Goal: Information Seeking & Learning: Understand process/instructions

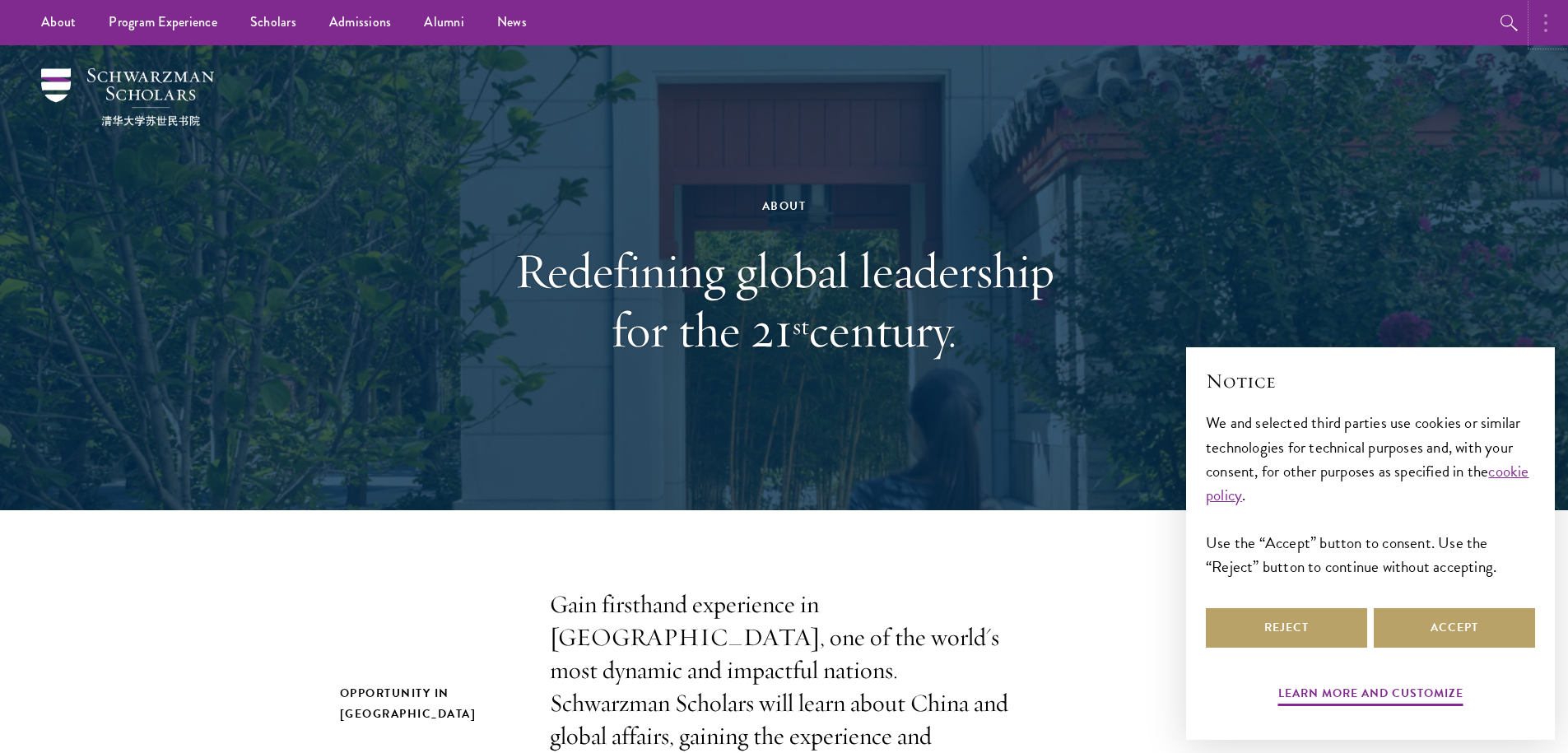
click at [1548, 37] on button "button" at bounding box center [1550, 22] width 36 height 45
click at [1378, 28] on button "button" at bounding box center [1373, 22] width 36 height 45
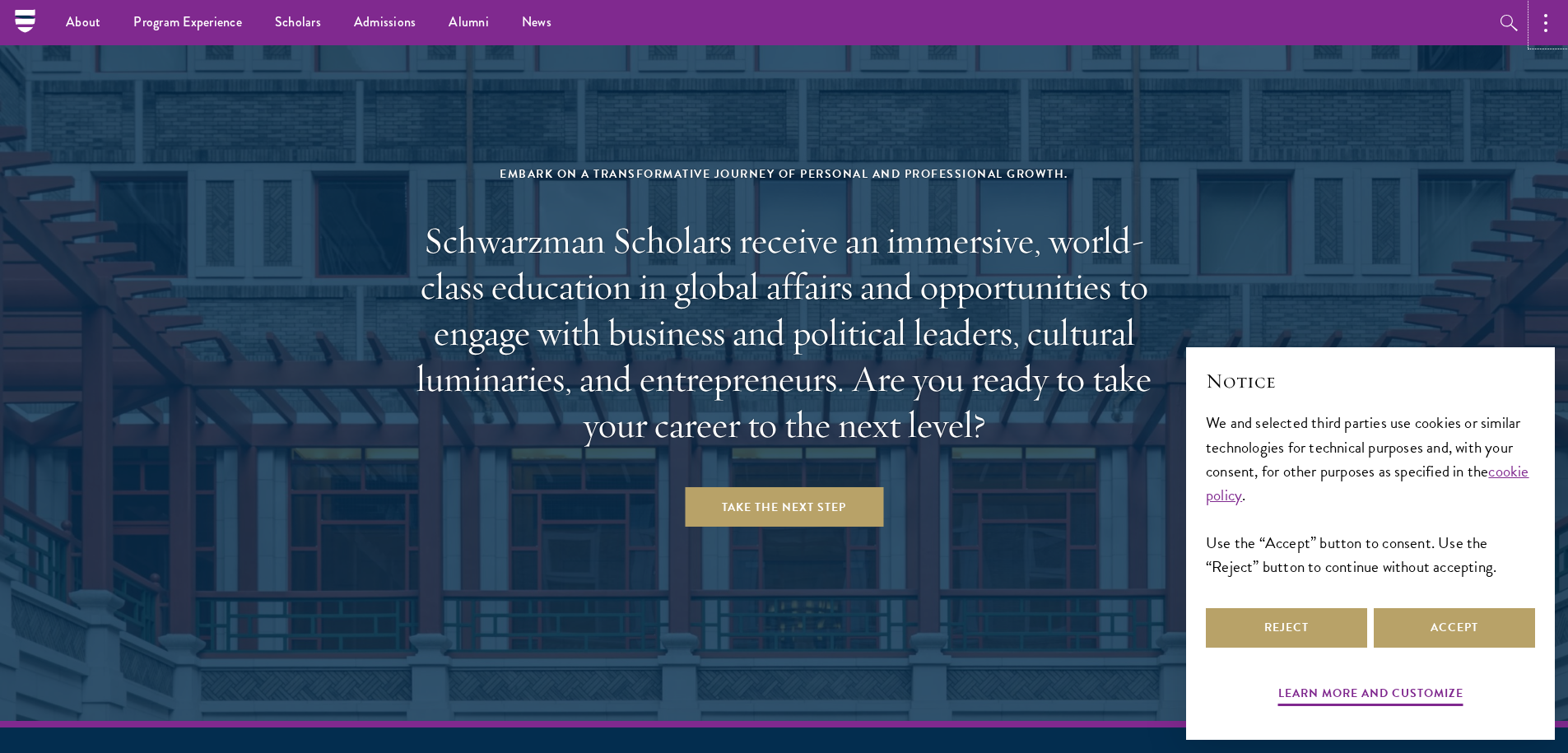
scroll to position [6566, 0]
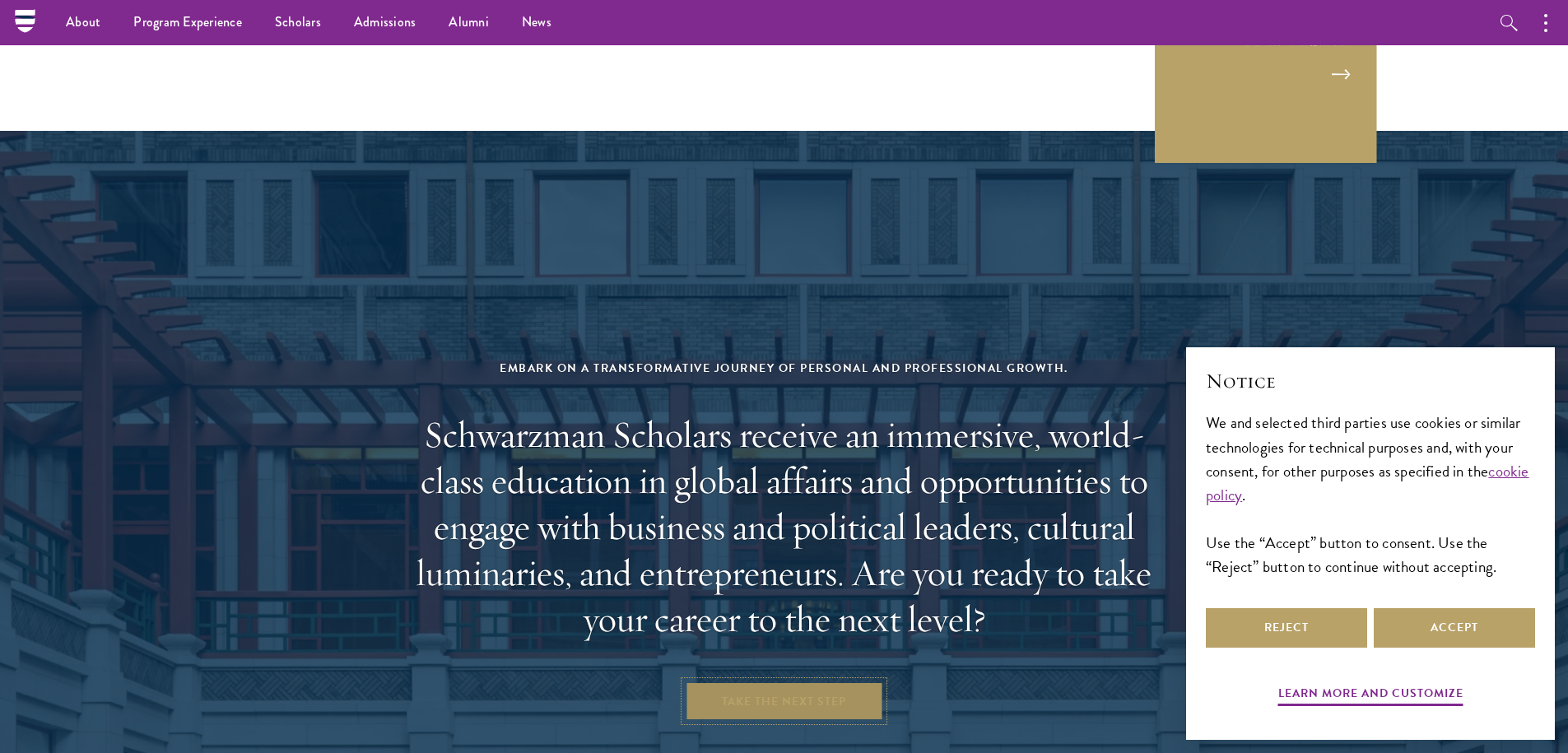
click at [769, 681] on link "Take the Next Step" at bounding box center [784, 701] width 199 height 39
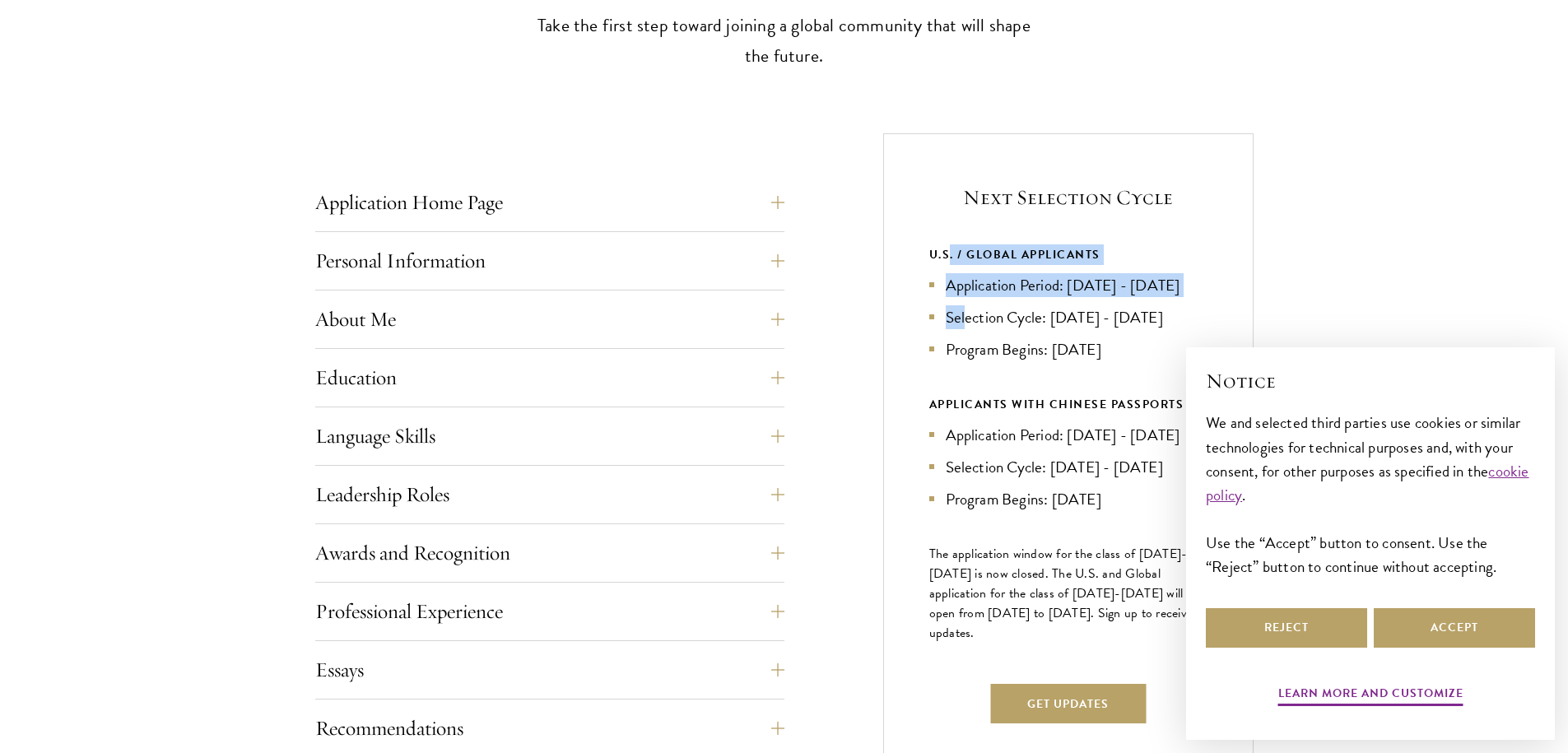
drag, startPoint x: 951, startPoint y: 253, endPoint x: 965, endPoint y: 345, distance: 93.1
click at [965, 345] on div "U.S. / GLOBAL APPLICANTS Application Period: Apr 2026 - Sep 2026 Selection Cycl…" at bounding box center [1069, 303] width 278 height 117
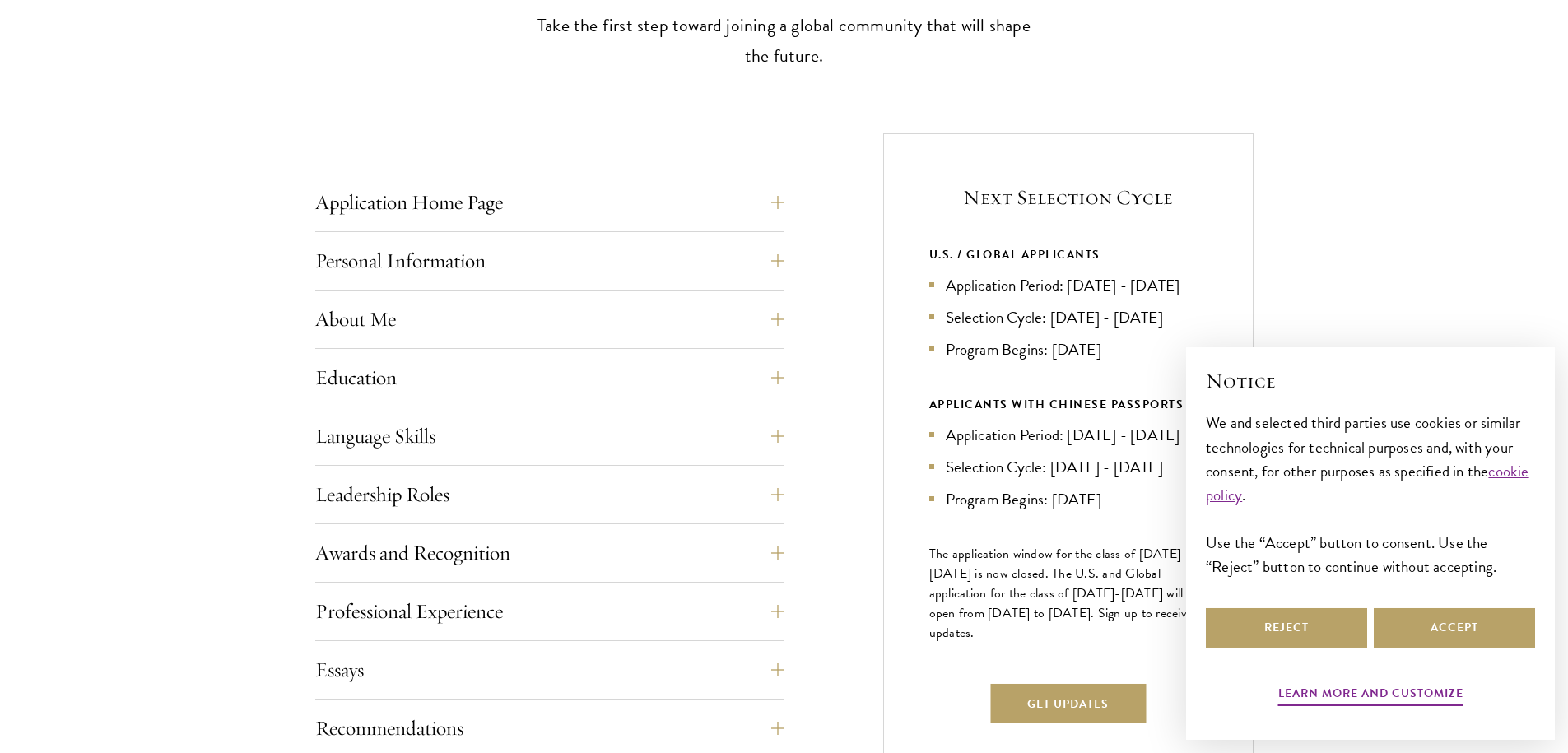
click at [991, 329] on li "Selection Cycle: Oct - Nov 2026" at bounding box center [1069, 317] width 278 height 24
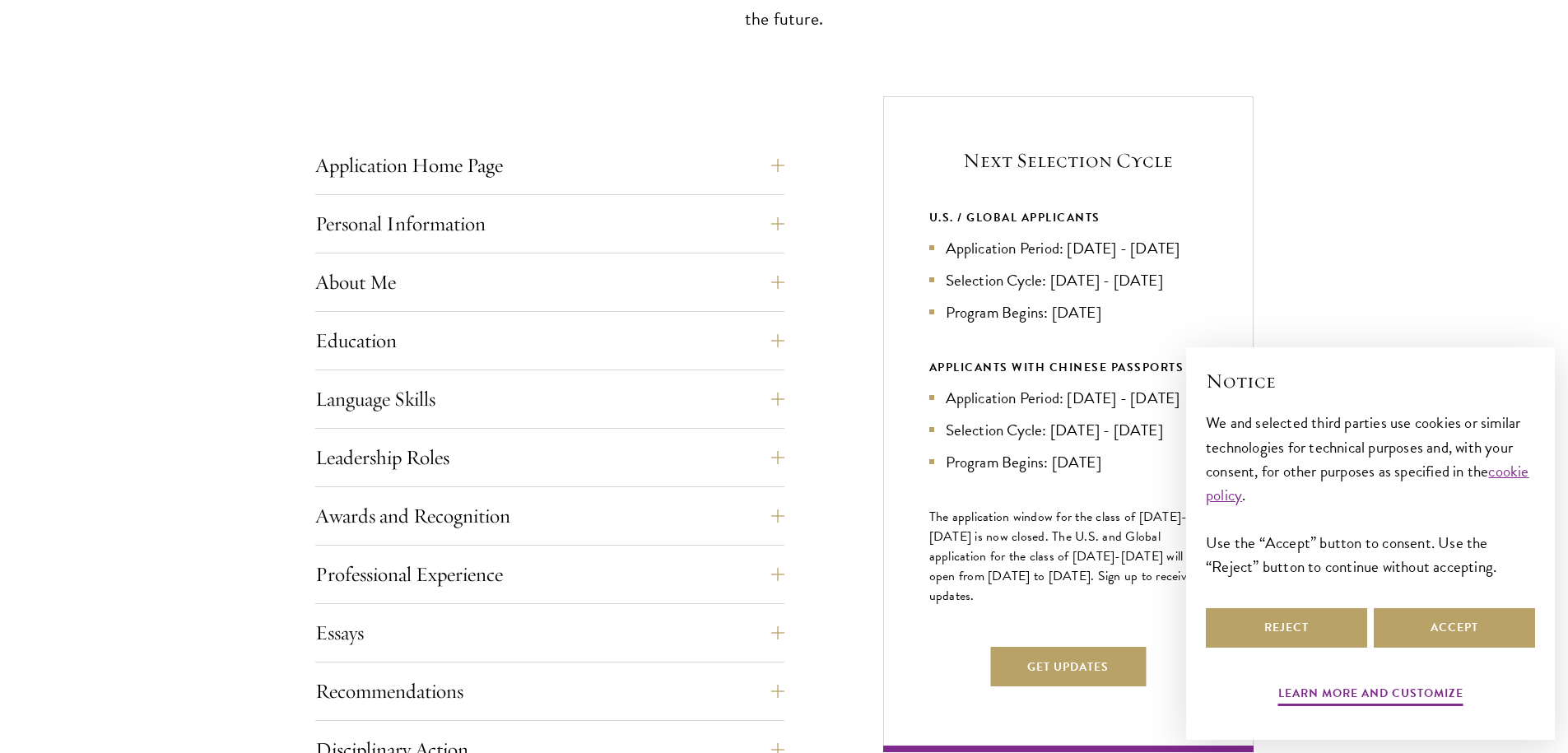
scroll to position [573, 0]
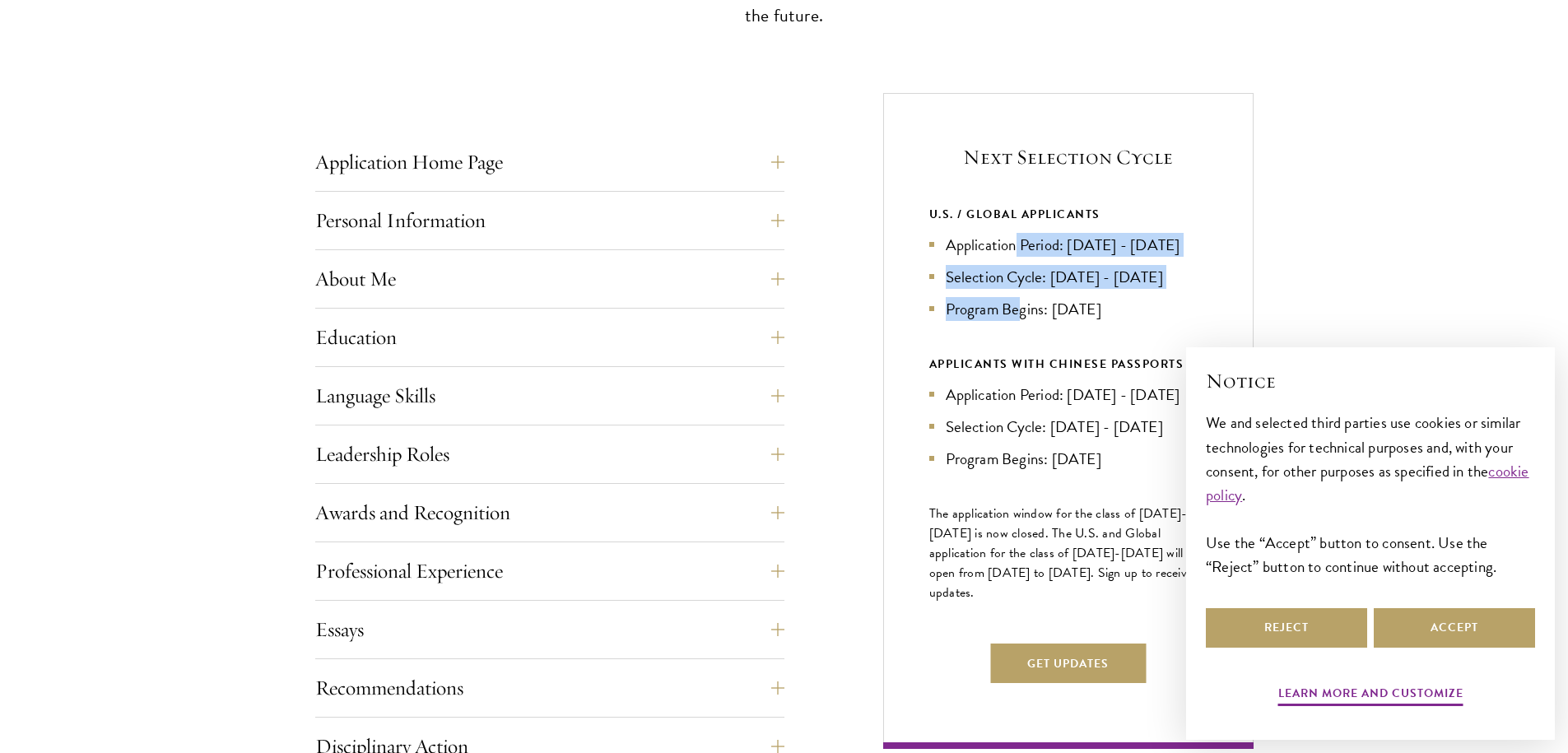
drag, startPoint x: 1017, startPoint y: 252, endPoint x: 1019, endPoint y: 332, distance: 80.0
click at [1019, 321] on ul "Application Period: Apr 2026 - Sep 2026 Selection Cycle: Oct - Nov 2026 Program…" at bounding box center [1069, 276] width 278 height 88
click at [1019, 321] on li "Program Begins: Aug 2027" at bounding box center [1069, 309] width 278 height 24
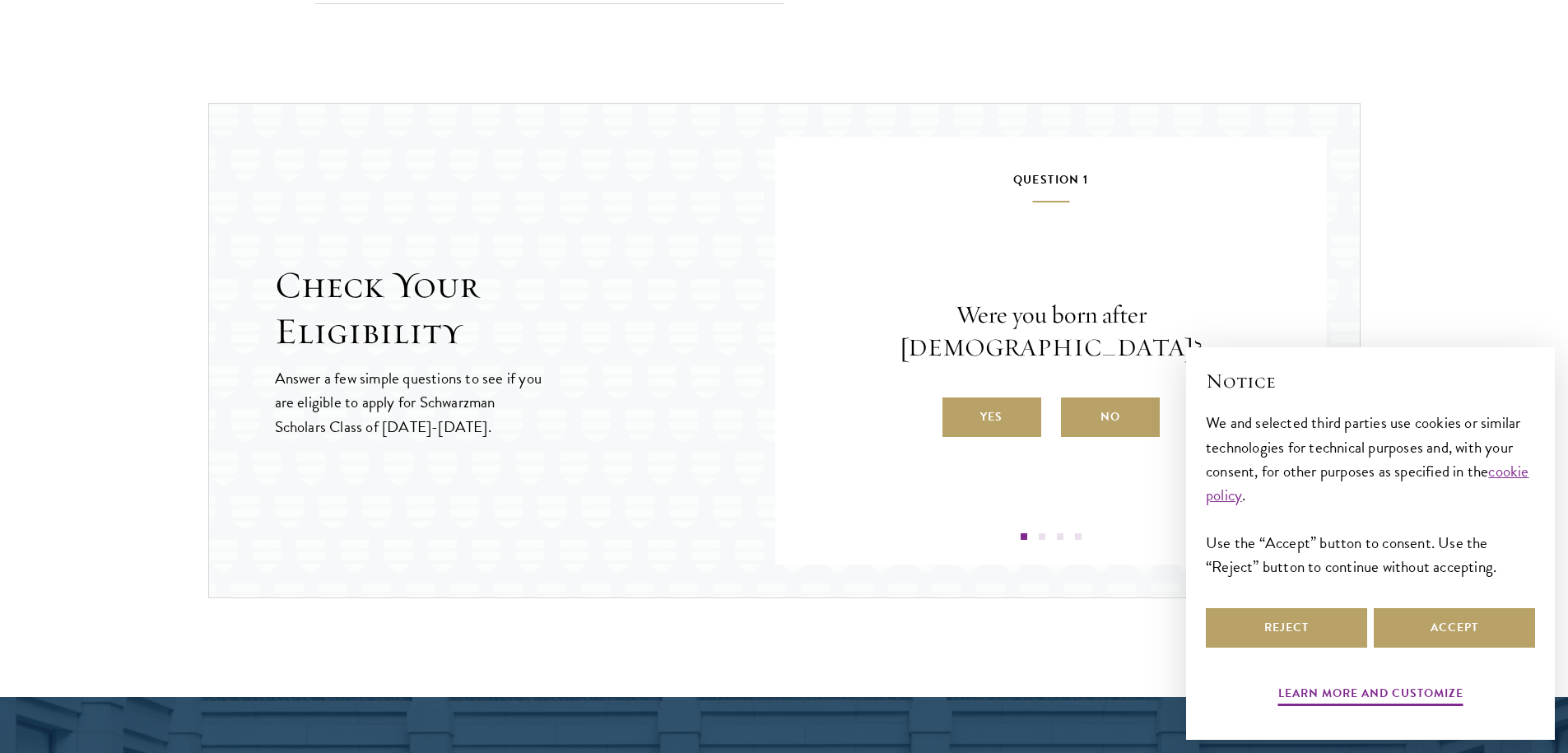
scroll to position [1640, 0]
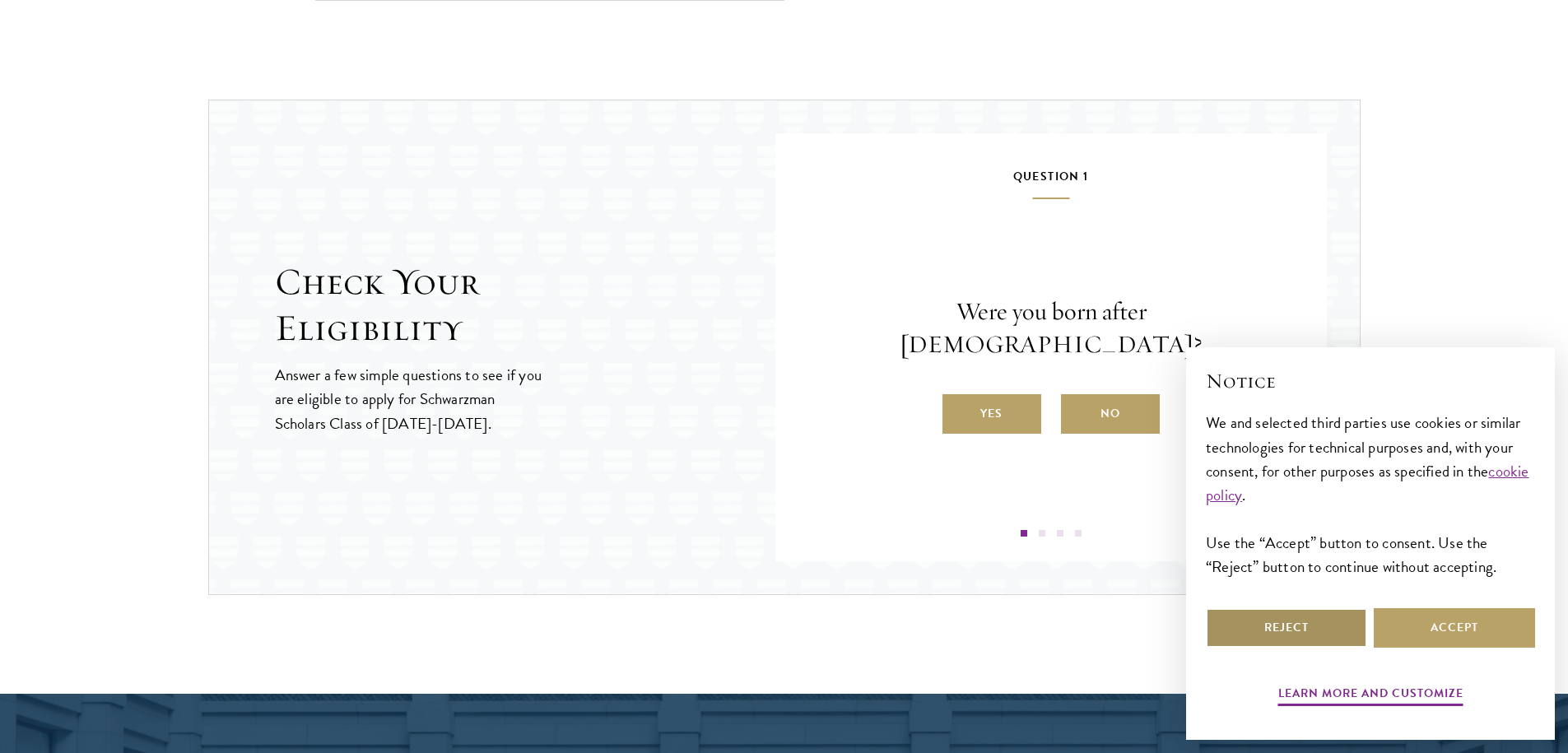
click at [1335, 633] on button "Reject" at bounding box center [1286, 628] width 161 height 39
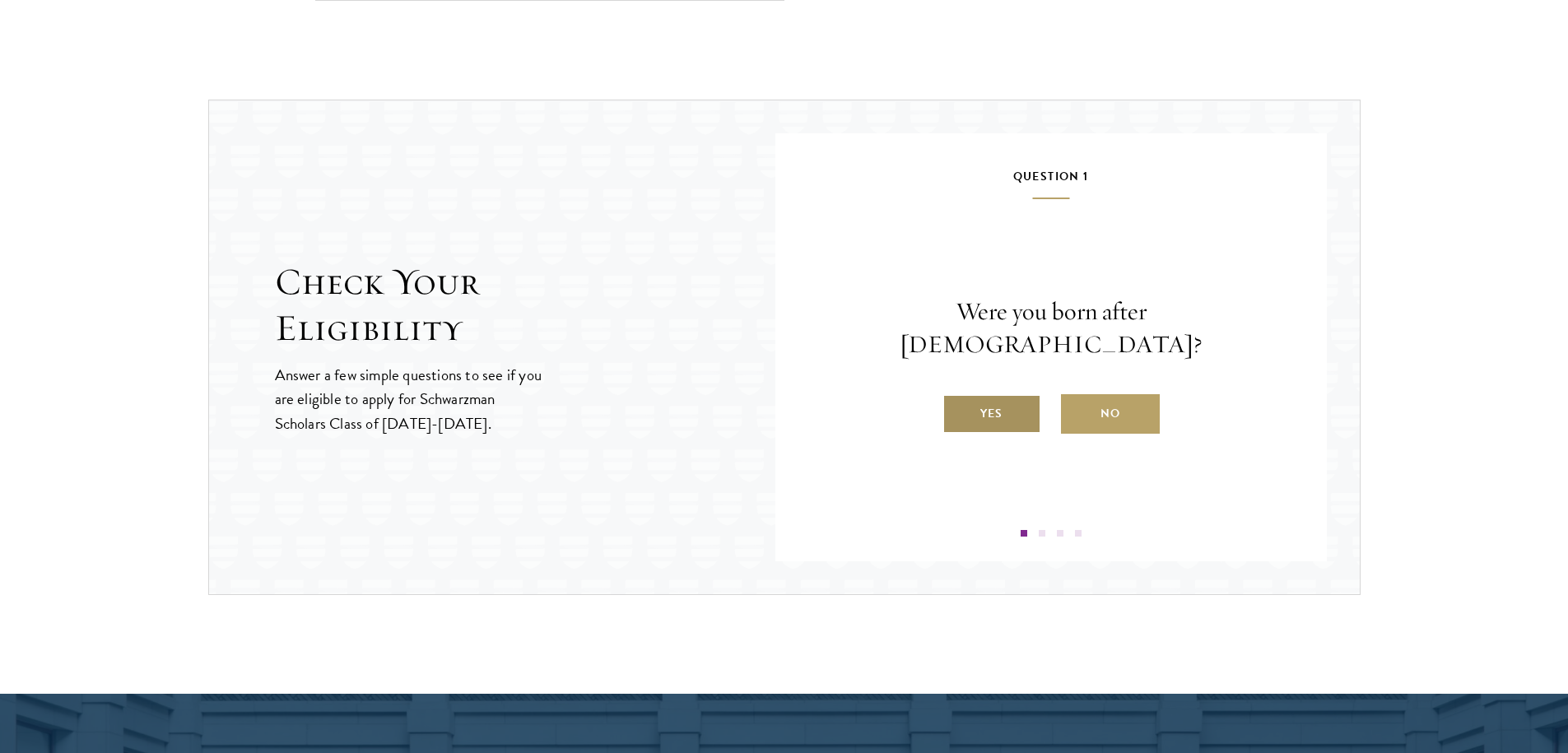
click at [1005, 394] on label "Yes" at bounding box center [992, 414] width 99 height 39
click at [957, 396] on input "Yes" at bounding box center [950, 403] width 15 height 14
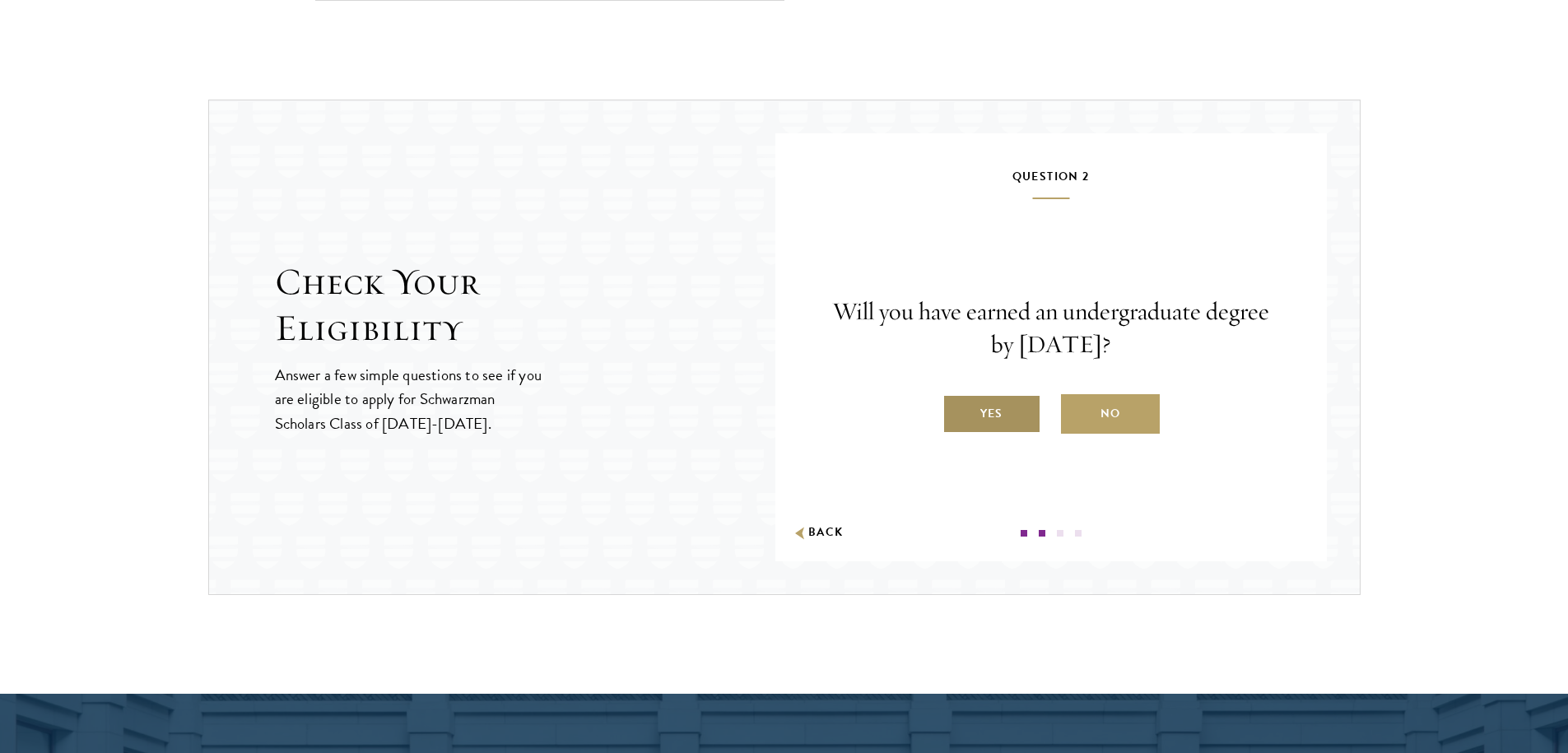
click at [1008, 412] on label "Yes" at bounding box center [992, 414] width 99 height 39
click at [957, 411] on input "Yes" at bounding box center [950, 403] width 15 height 14
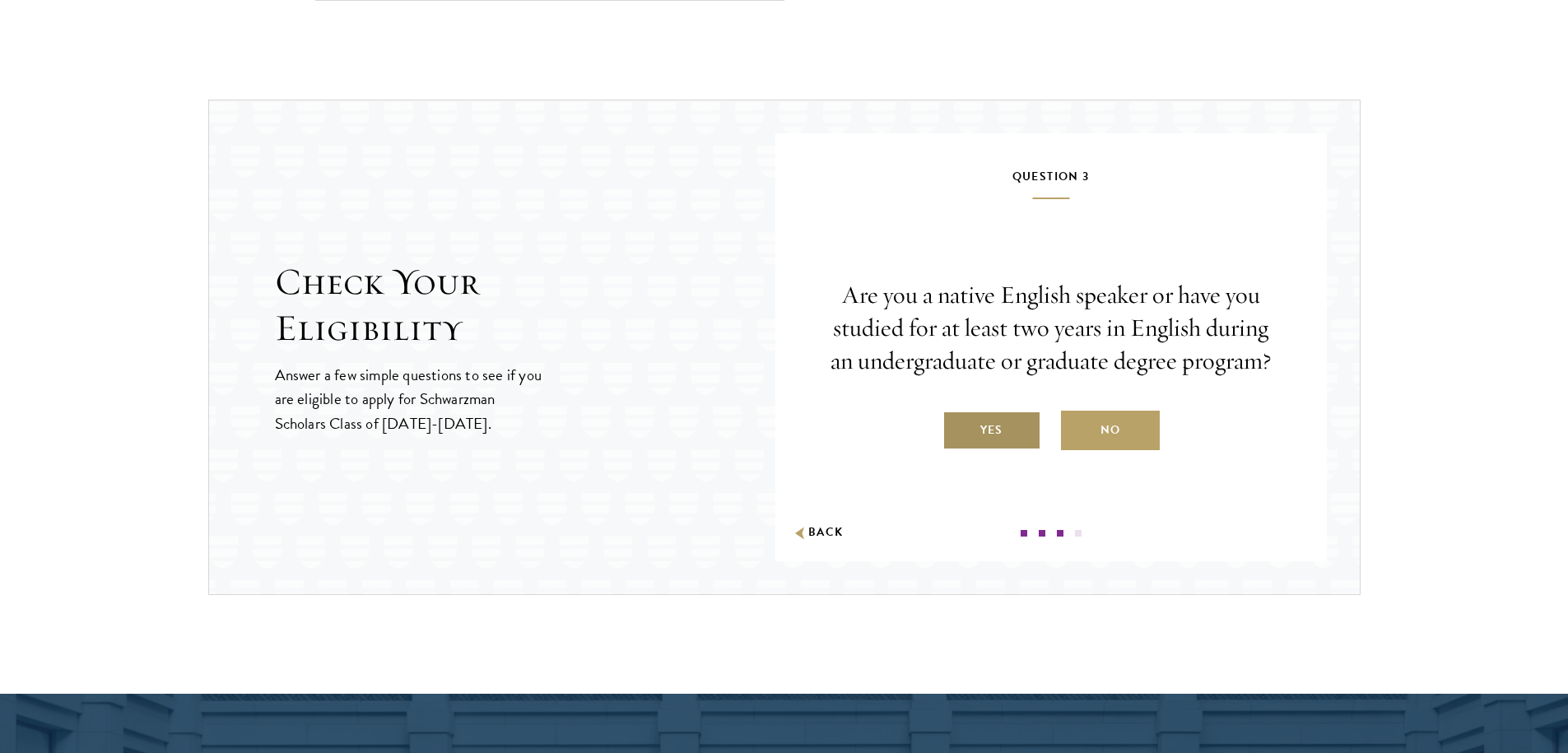
click at [1013, 432] on label "Yes" at bounding box center [992, 431] width 99 height 39
click at [957, 427] on input "Yes" at bounding box center [950, 419] width 15 height 14
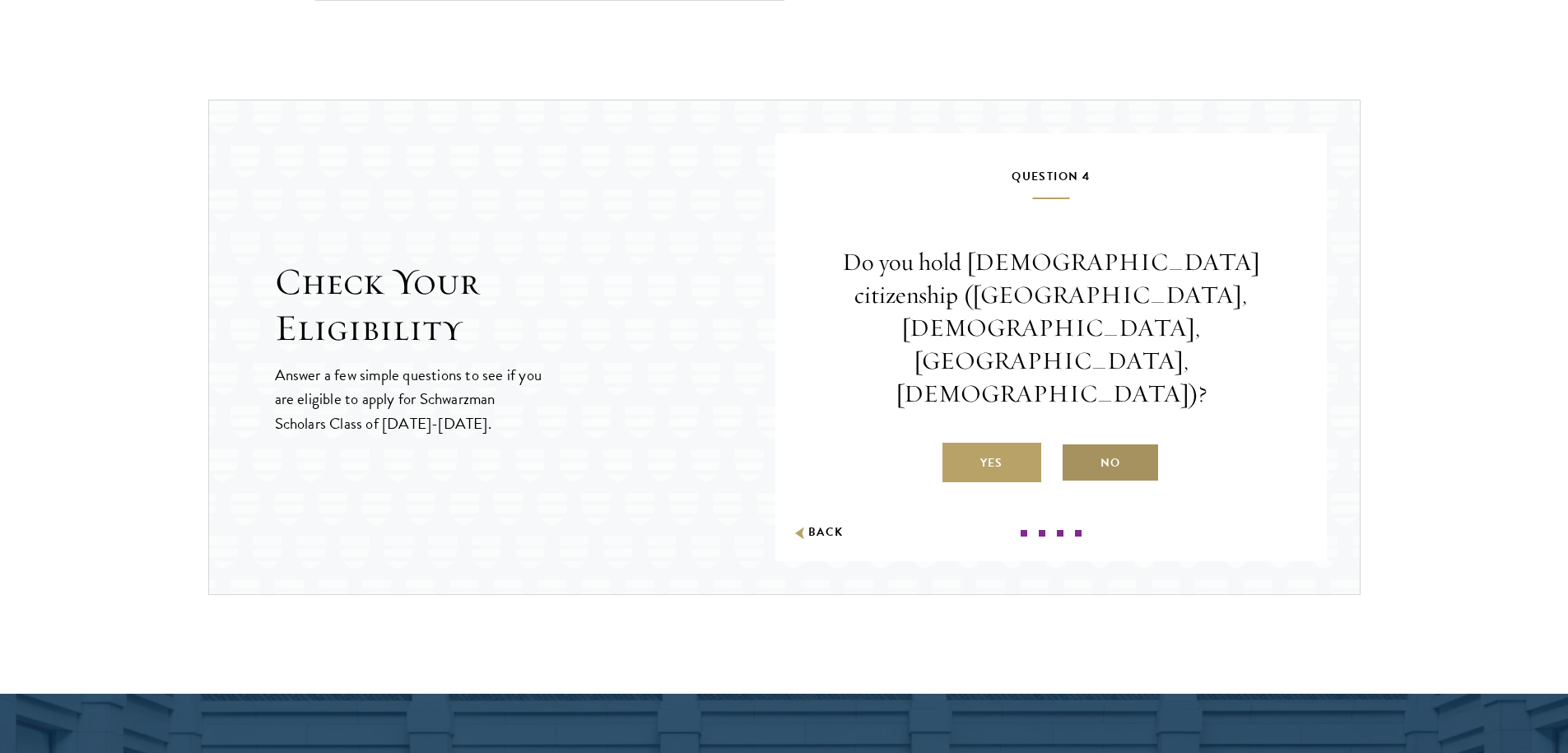
click at [1073, 443] on label "No" at bounding box center [1111, 462] width 99 height 39
click at [1073, 445] on input "No" at bounding box center [1068, 452] width 15 height 14
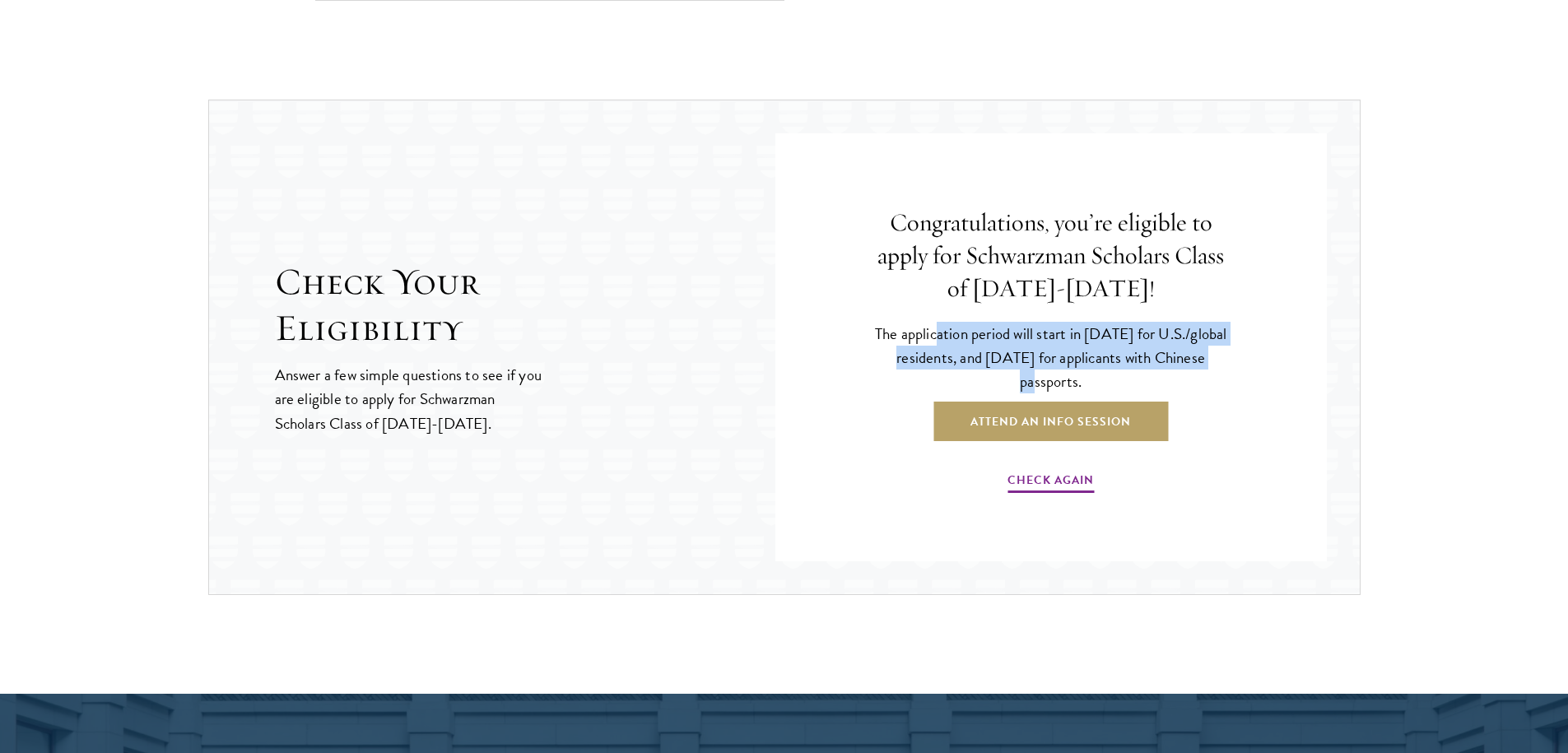
drag, startPoint x: 963, startPoint y: 330, endPoint x: 978, endPoint y: 385, distance: 57.0
click at [978, 385] on p "The application period will start in April 2026 for U.S./global residents, and …" at bounding box center [1051, 357] width 370 height 72
click at [1036, 365] on p "The application period will start in April 2026 for U.S./global residents, and …" at bounding box center [1051, 357] width 370 height 72
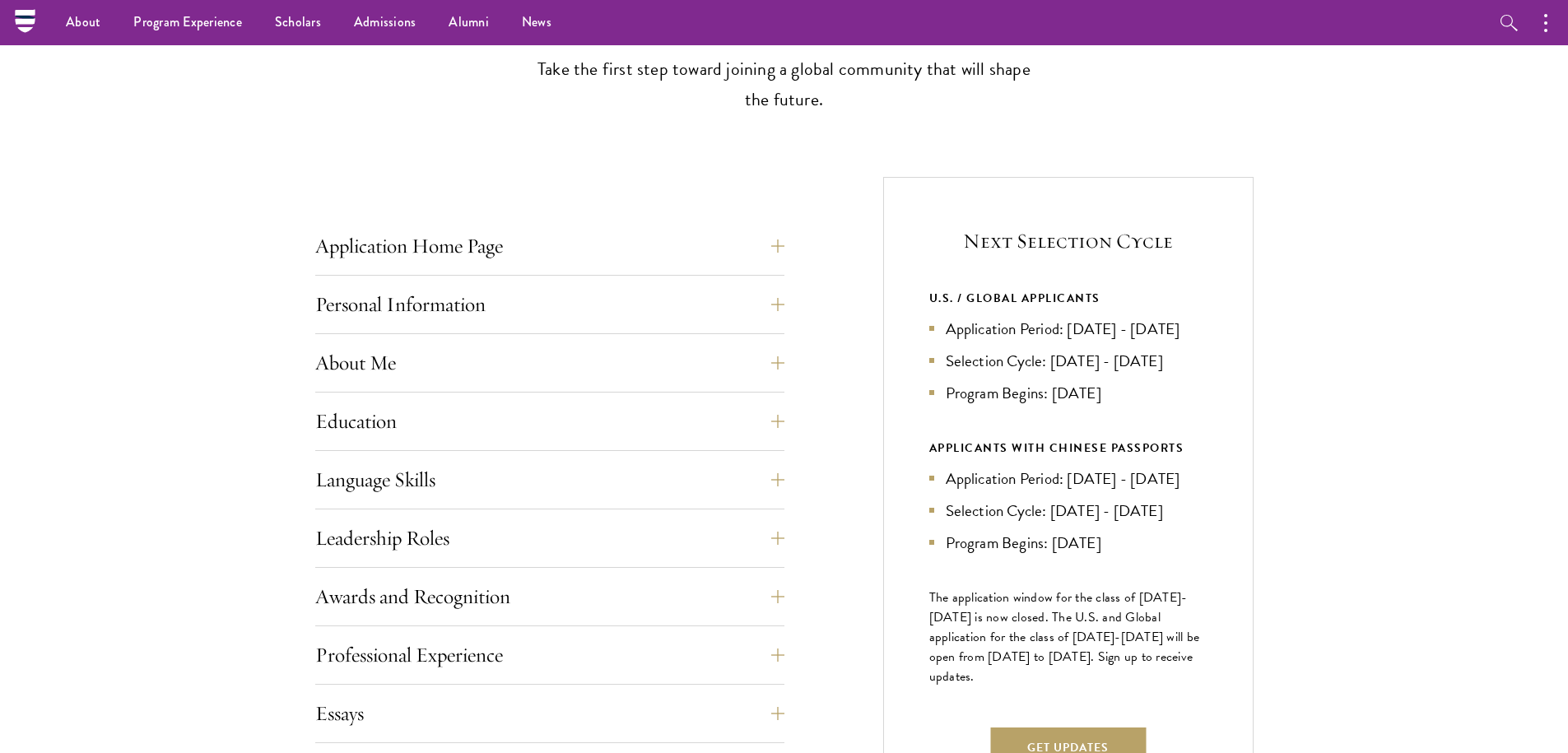
scroll to position [439, 0]
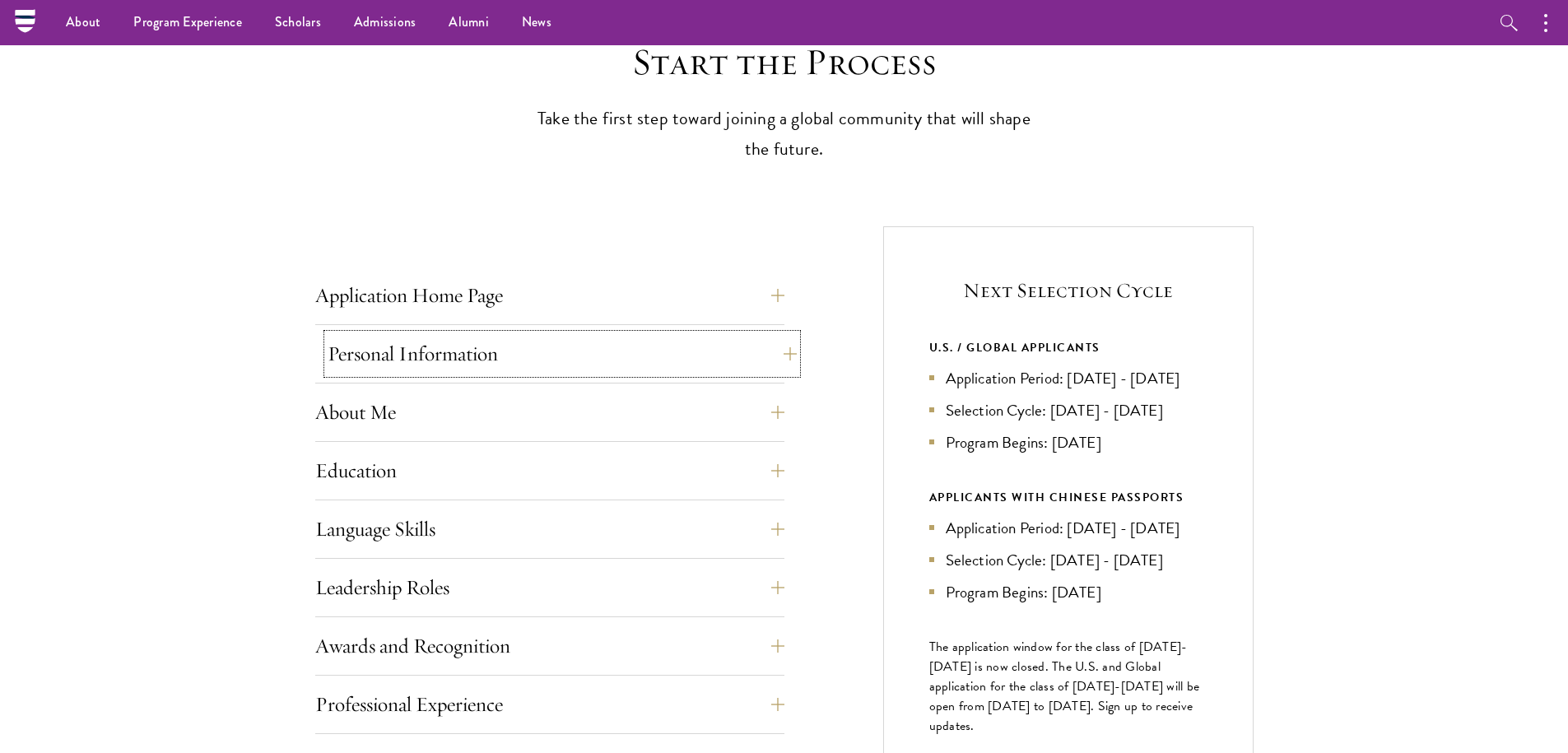
click at [438, 347] on button "Personal Information" at bounding box center [562, 354] width 469 height 39
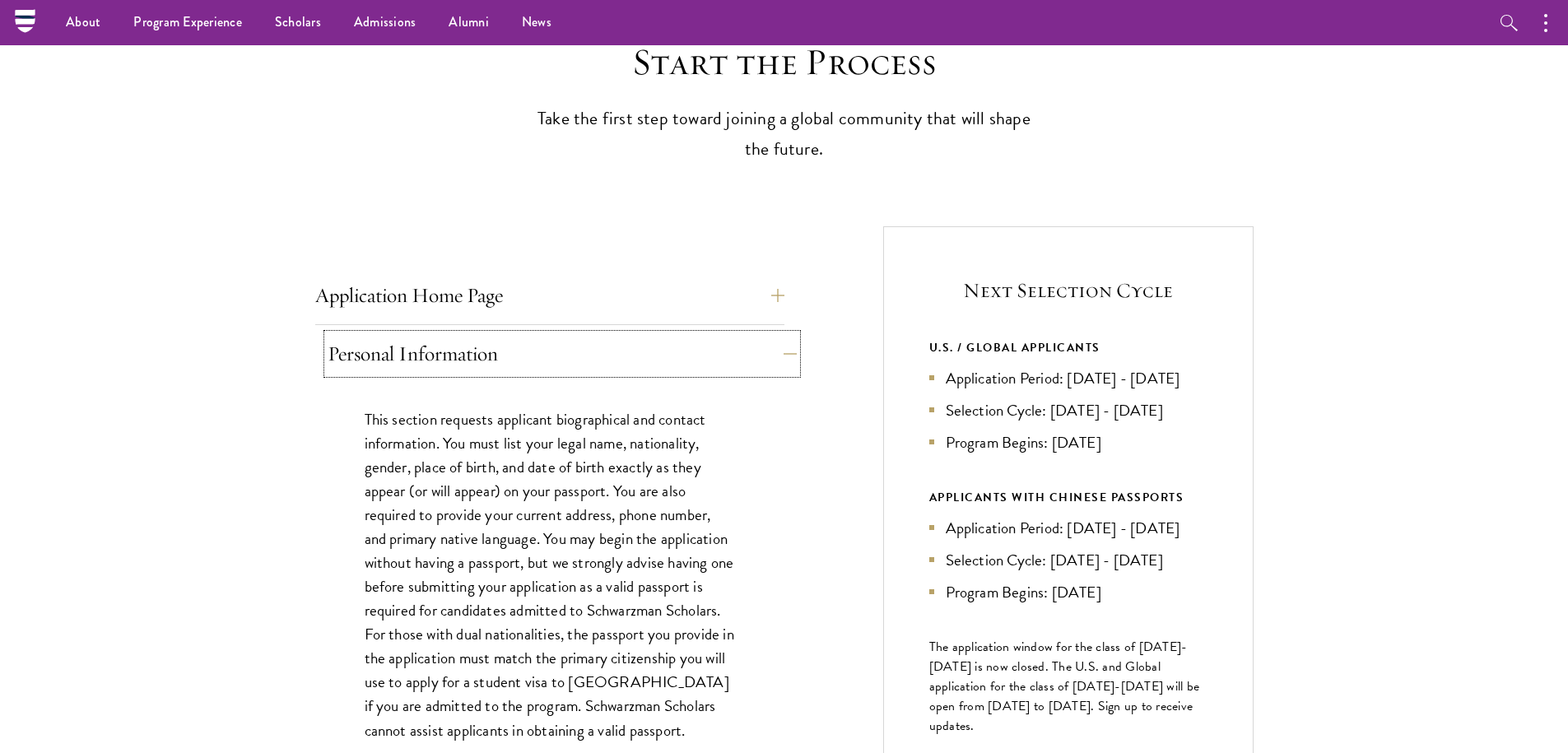
click at [454, 350] on button "Personal Information" at bounding box center [562, 354] width 469 height 39
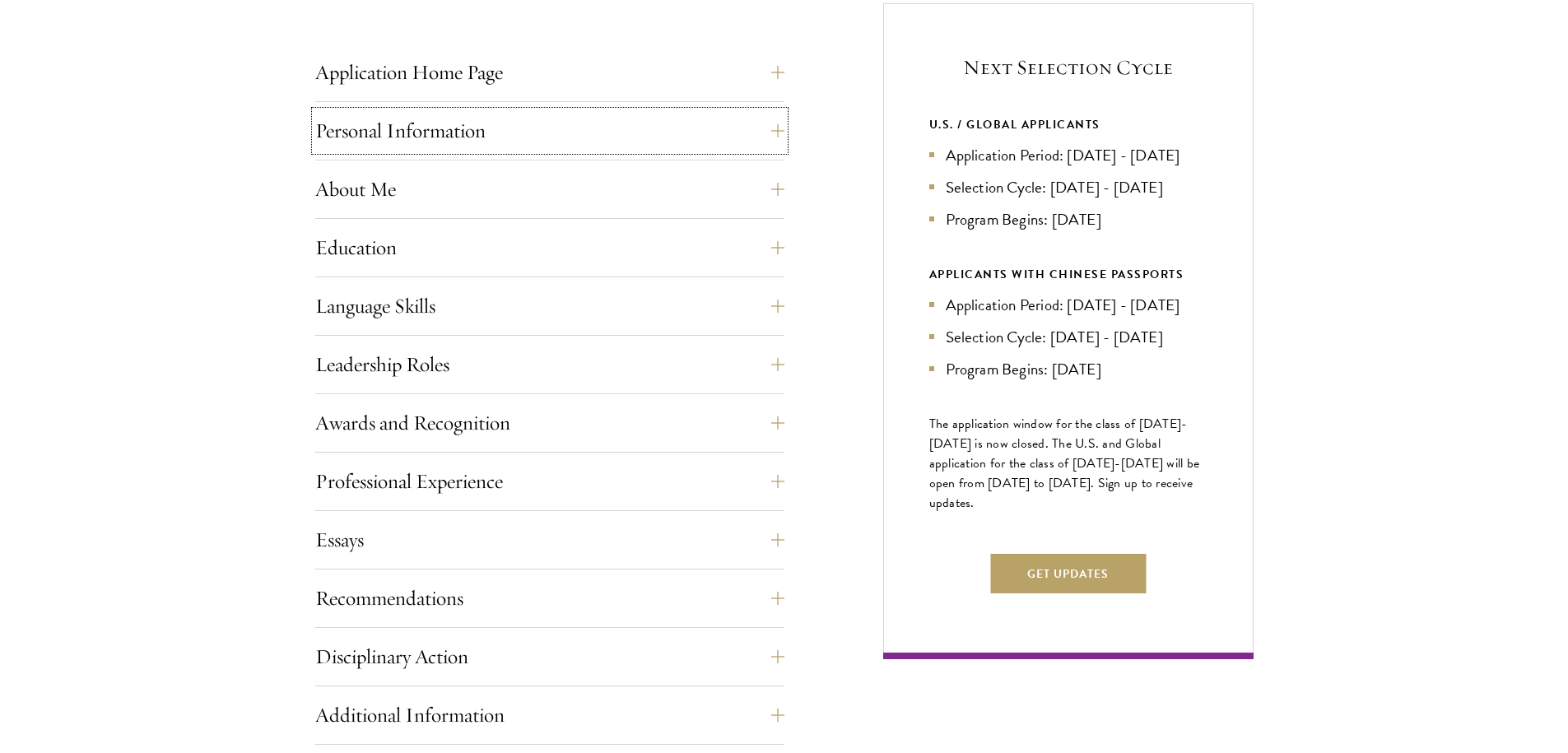
scroll to position [718, 0]
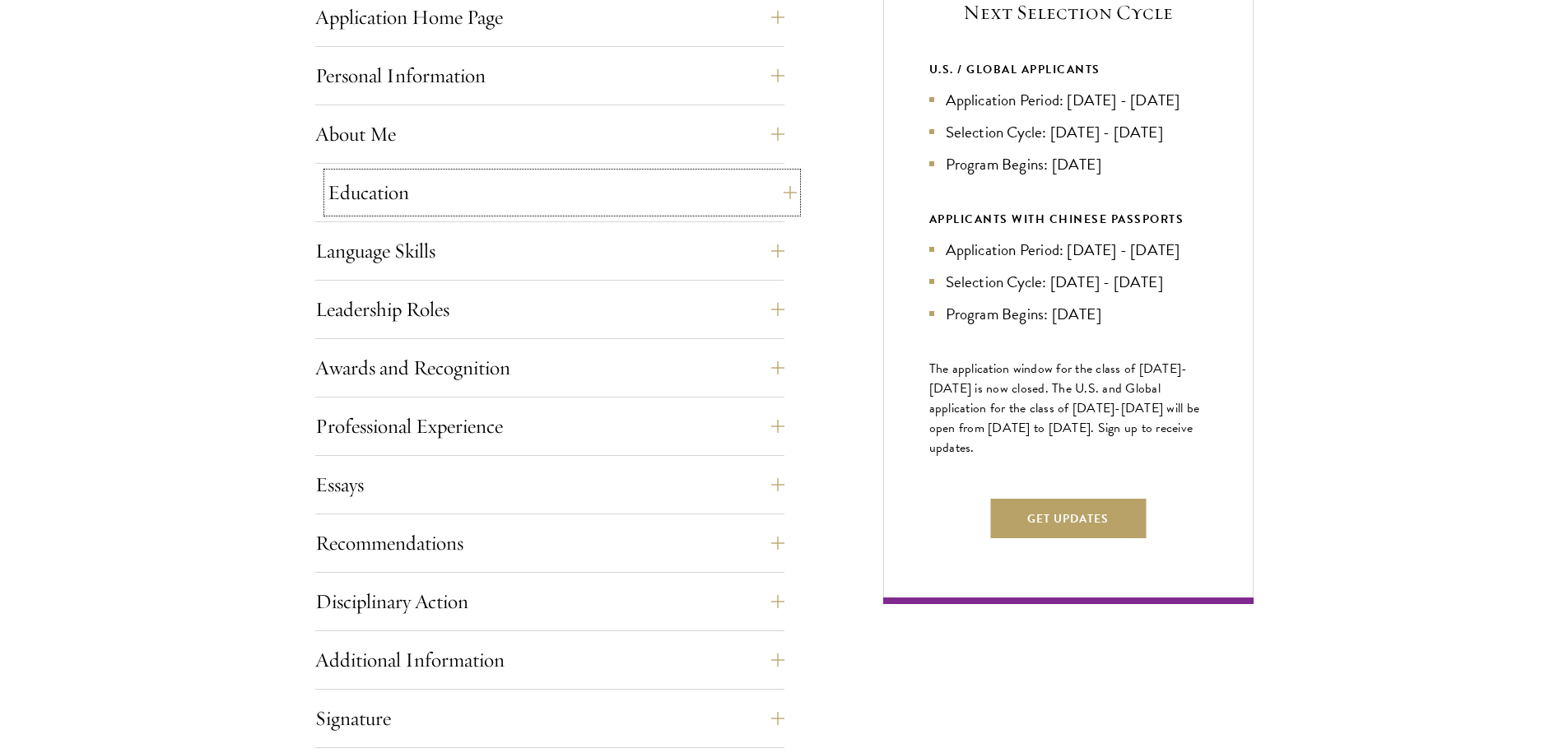
click at [420, 199] on button "Education" at bounding box center [562, 193] width 469 height 39
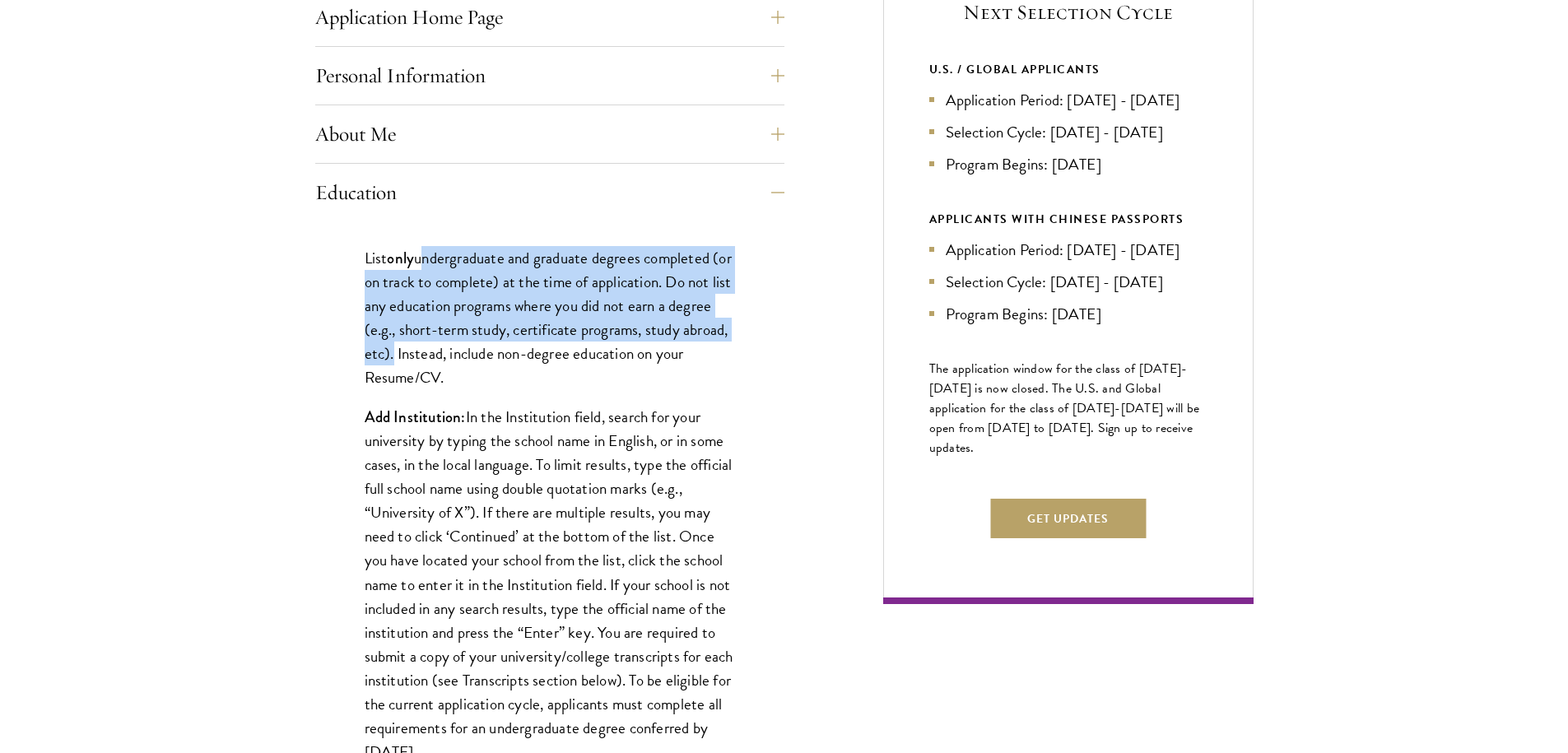
drag, startPoint x: 423, startPoint y: 253, endPoint x: 436, endPoint y: 349, distance: 96.9
click at [436, 349] on p "List only undergraduate and graduate degrees completed (or on track to complete…" at bounding box center [550, 318] width 370 height 143
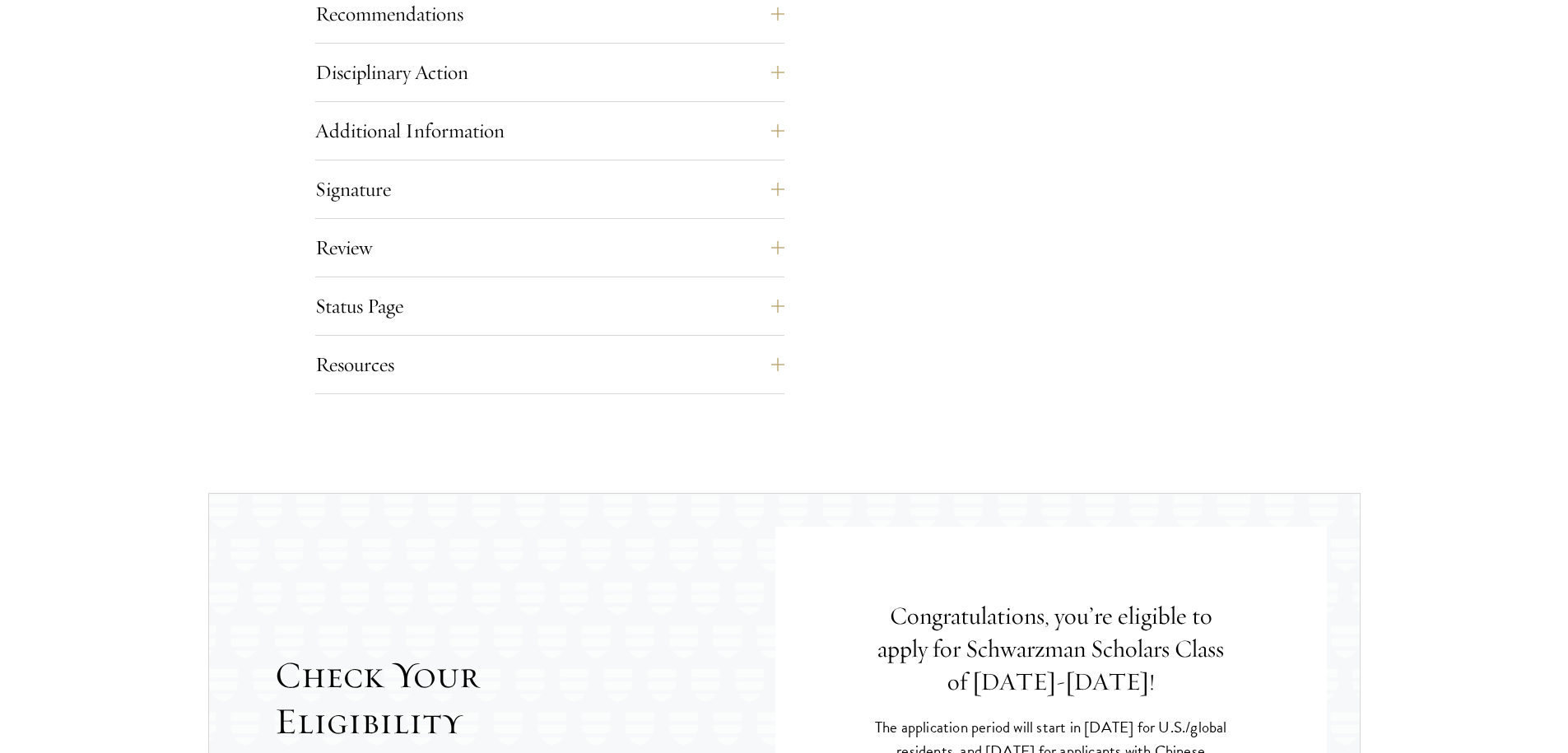
scroll to position [3202, 0]
